Goal: Use online tool/utility: Utilize a website feature to perform a specific function

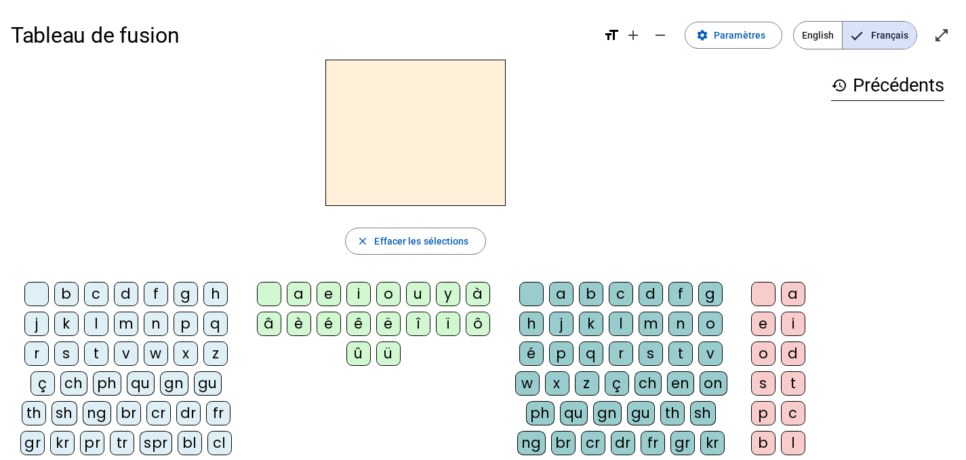
click at [128, 322] on div "m" at bounding box center [126, 324] width 24 height 24
click at [298, 298] on div "a" at bounding box center [299, 294] width 24 height 24
click at [121, 356] on div "v" at bounding box center [126, 354] width 24 height 24
click at [95, 350] on div "t" at bounding box center [96, 354] width 24 height 24
click at [102, 316] on div "l" at bounding box center [96, 324] width 24 height 24
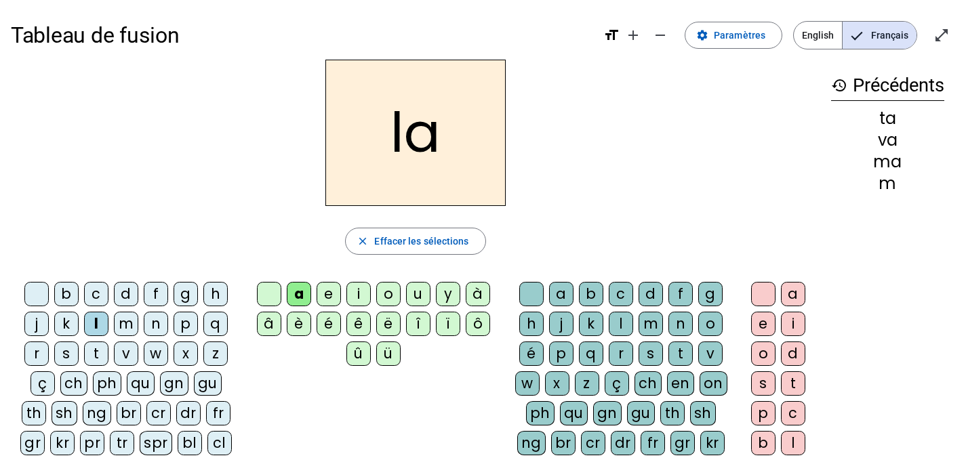
click at [326, 296] on div "e" at bounding box center [328, 294] width 24 height 24
click at [39, 321] on div "j" at bounding box center [36, 324] width 24 height 24
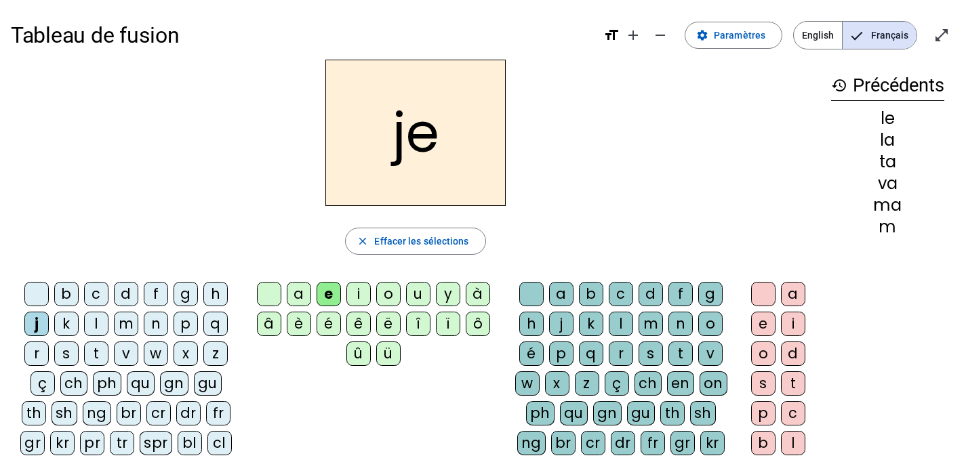
click at [158, 324] on div "n" at bounding box center [156, 324] width 24 height 24
click at [127, 292] on div "d" at bounding box center [126, 294] width 24 height 24
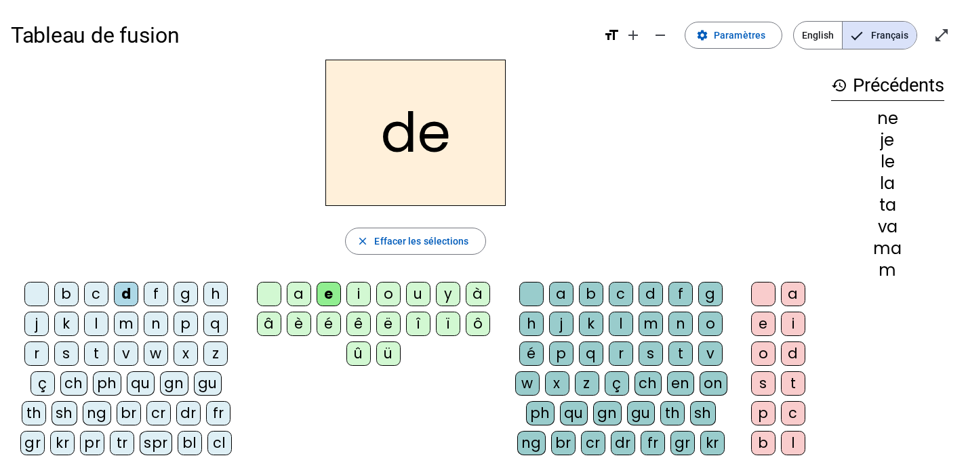
click at [415, 298] on div "u" at bounding box center [418, 294] width 24 height 24
click at [92, 345] on div "t" at bounding box center [96, 354] width 24 height 24
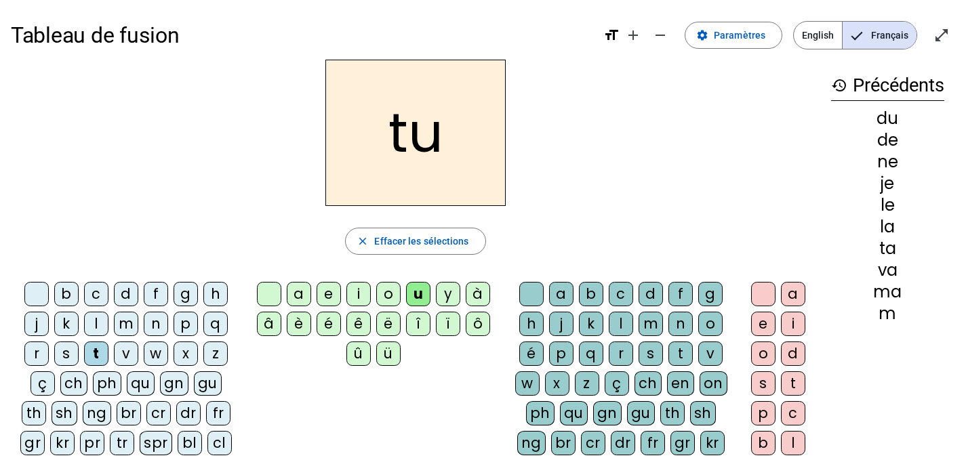
click at [64, 299] on div "b" at bounding box center [66, 294] width 24 height 24
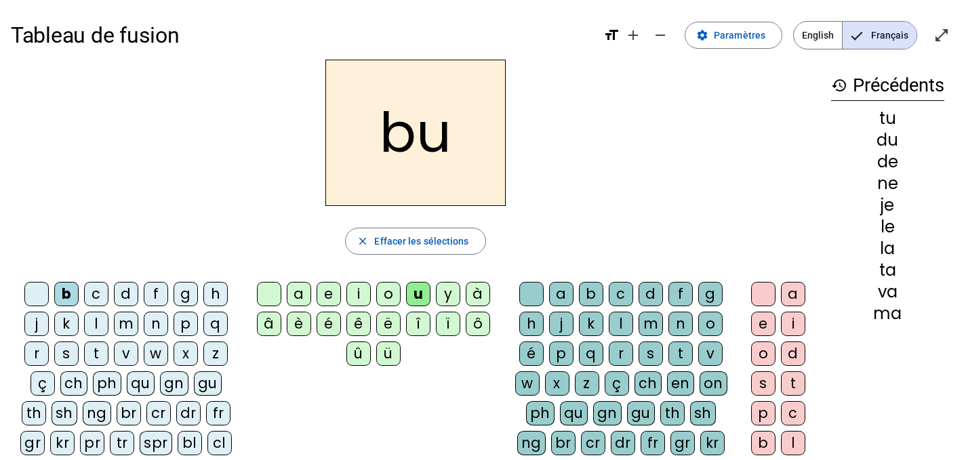
click at [645, 350] on div "s" at bounding box center [650, 354] width 24 height 24
